Goal: Complete application form

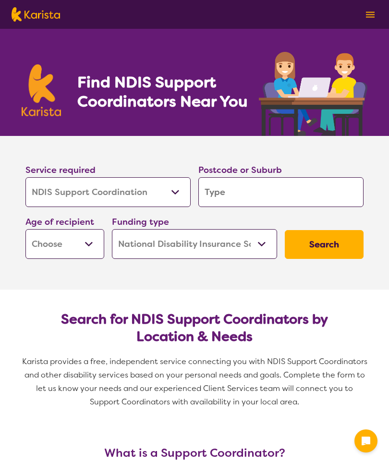
select select "NDIS Support Coordination"
select select "NDIS"
select select "NDIS Support Coordination"
select select "NDIS"
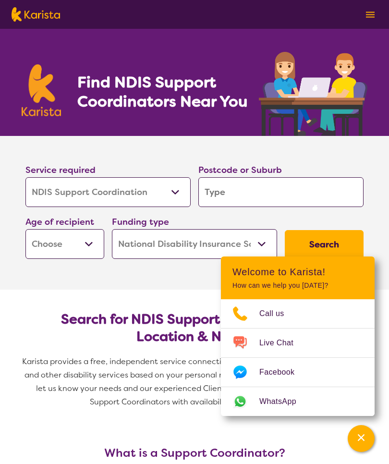
click at [217, 197] on input "search" at bounding box center [280, 192] width 165 height 30
type input "3"
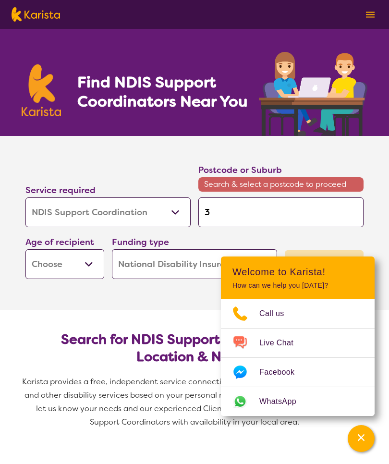
type input "36"
type input "363"
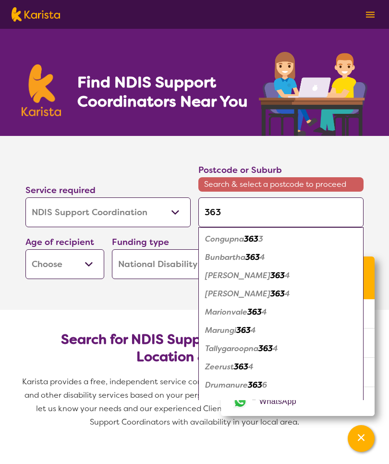
type input "3630"
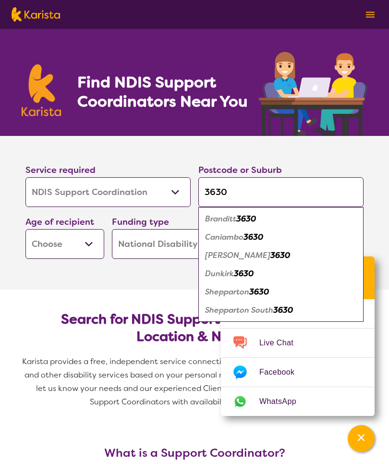
type input "3630"
click at [224, 287] on em "Shepparton" at bounding box center [227, 292] width 44 height 10
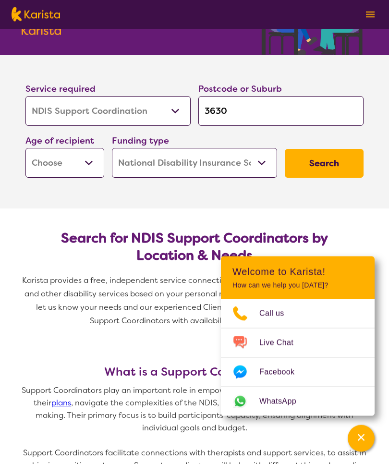
scroll to position [82, 0]
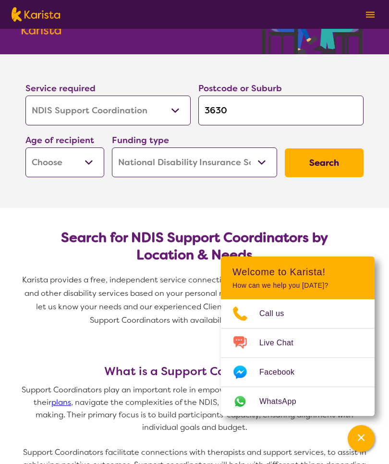
click at [84, 166] on select "Early Childhood - 0 to 9 Child - 10 to 11 Adolescent - 12 to 17 Adult - 18 to 6…" at bounding box center [64, 162] width 79 height 30
select select "AG"
click at [326, 166] on button "Search" at bounding box center [324, 162] width 79 height 29
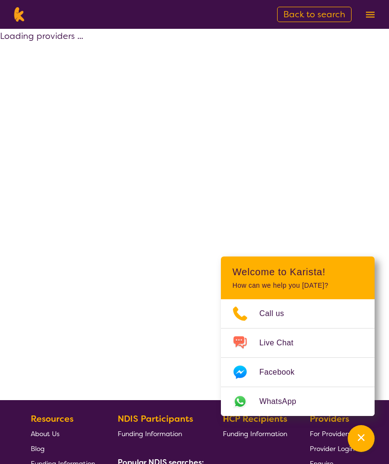
scroll to position [0, 0]
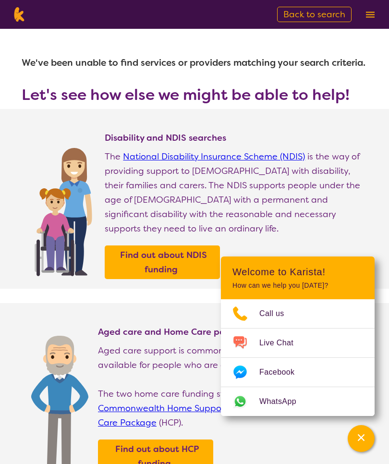
select select "NDIS"
type input "3630"
select select "NDIS Support Coordination"
select select "AG"
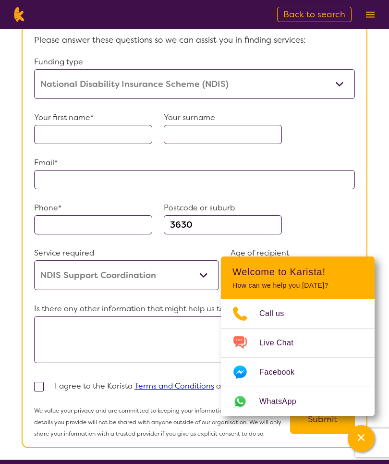
scroll to position [592, 0]
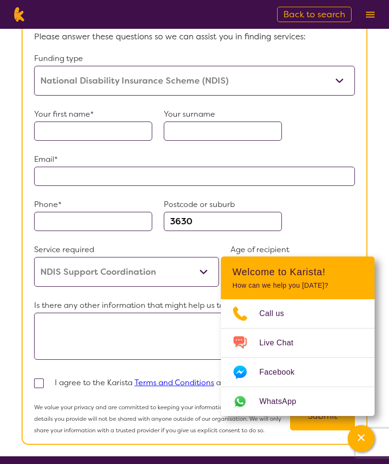
click at [125, 141] on input "text" at bounding box center [93, 130] width 118 height 19
type input "[PERSON_NAME]"
click at [179, 141] on input "text" at bounding box center [223, 130] width 118 height 19
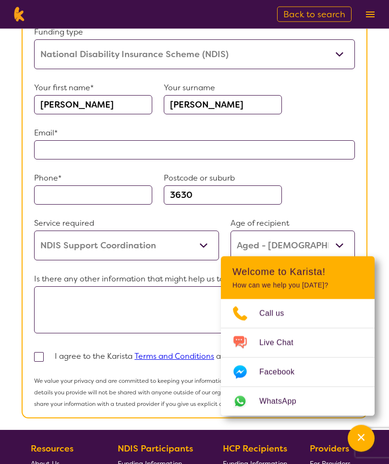
scroll to position [619, 0]
type input "[PERSON_NAME]"
click at [48, 159] on input "text" at bounding box center [194, 149] width 321 height 19
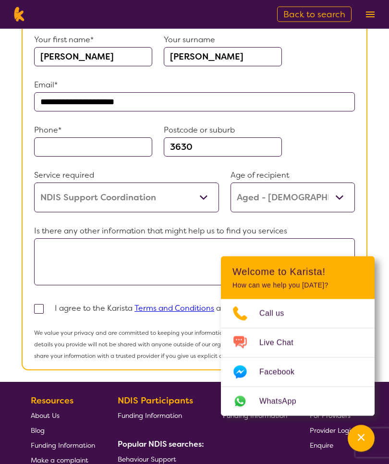
type input "**********"
click at [51, 157] on input "text" at bounding box center [93, 147] width 118 height 19
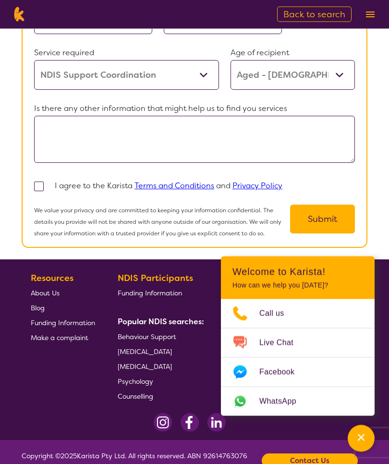
scroll to position [809, 0]
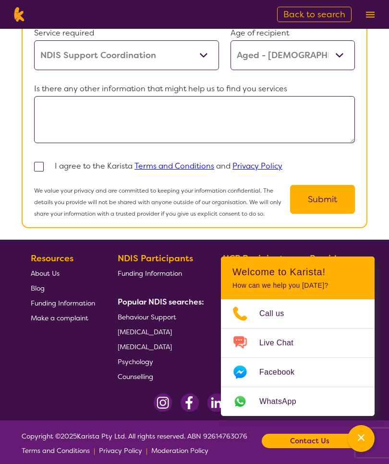
type input "0416254010"
click at [55, 135] on textarea at bounding box center [194, 119] width 321 height 47
type textarea "M"
click at [51, 134] on textarea at bounding box center [194, 119] width 321 height 47
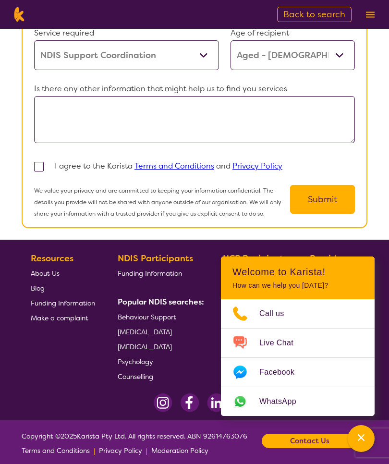
click at [39, 171] on span at bounding box center [39, 167] width 10 height 10
click at [48, 169] on input "checkbox" at bounding box center [51, 166] width 6 height 6
checkbox input "true"
click at [322, 214] on button "Submit" at bounding box center [322, 199] width 65 height 29
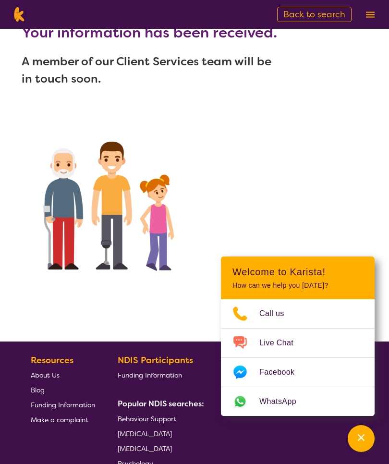
scroll to position [170, 0]
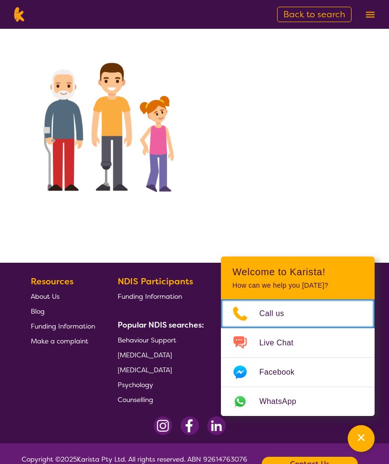
click at [271, 321] on span "Call us" at bounding box center [277, 313] width 36 height 14
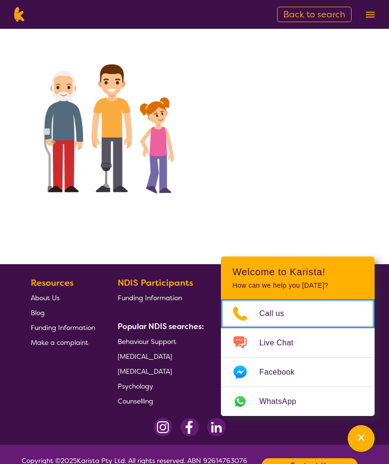
scroll to position [166, 0]
